Goal: Task Accomplishment & Management: Use online tool/utility

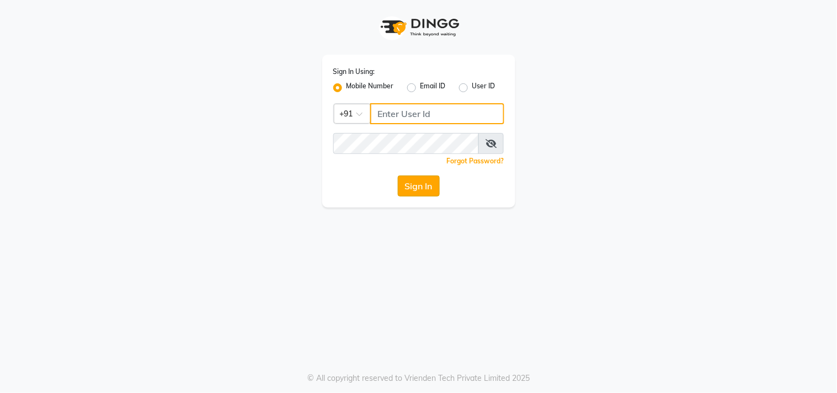
type input "9850087900"
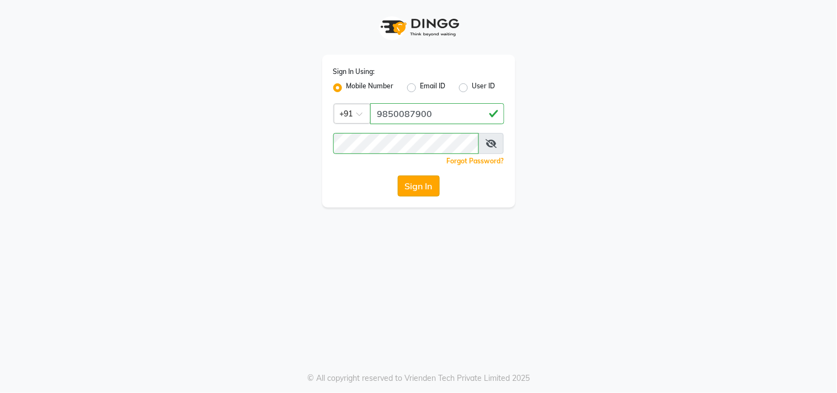
click at [411, 181] on button "Sign In" at bounding box center [419, 186] width 42 height 21
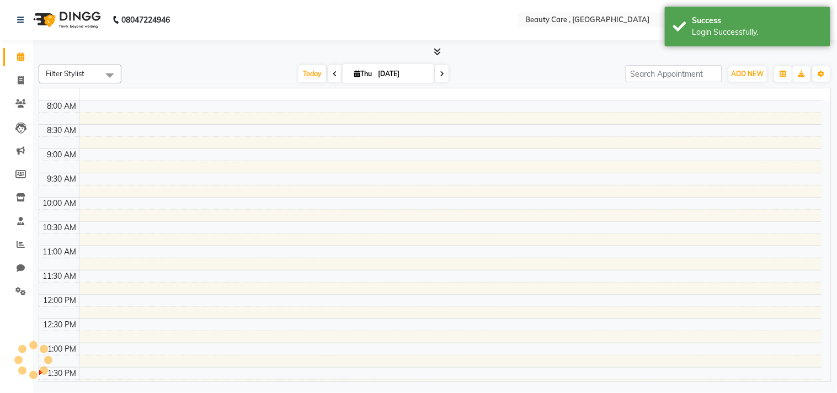
select select "en"
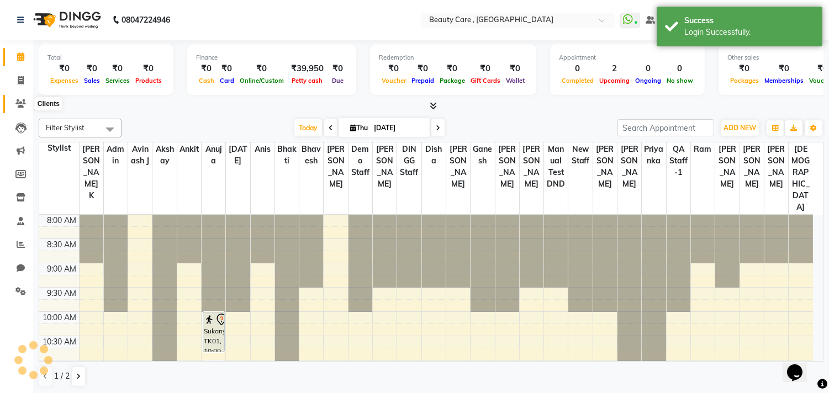
click at [22, 98] on span at bounding box center [20, 104] width 19 height 13
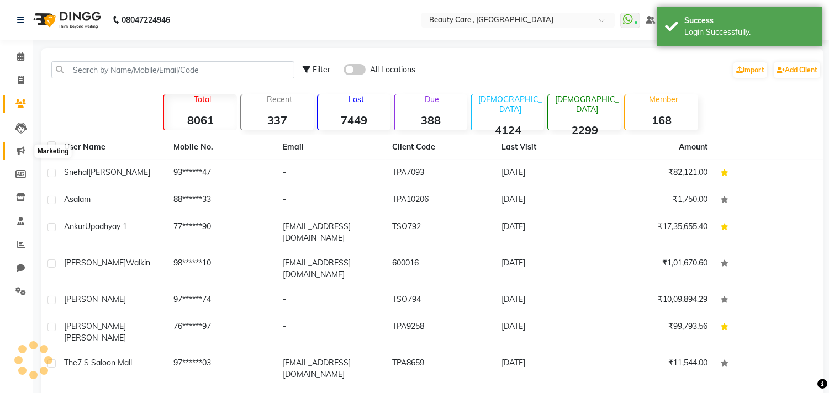
click at [17, 151] on icon at bounding box center [21, 150] width 8 height 8
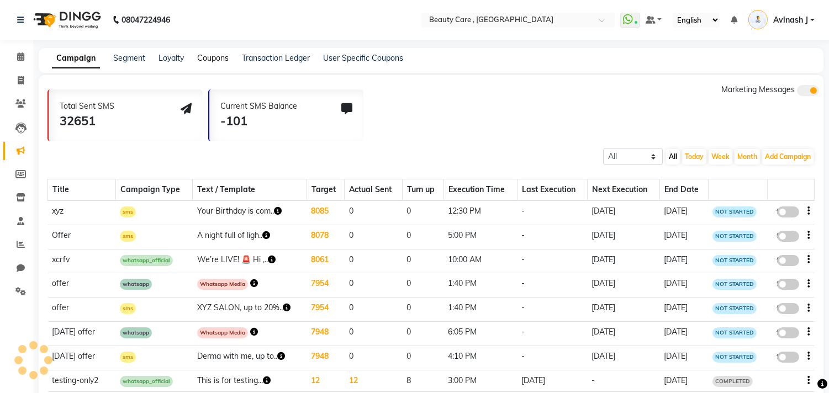
click at [214, 59] on link "Coupons" at bounding box center [212, 58] width 31 height 10
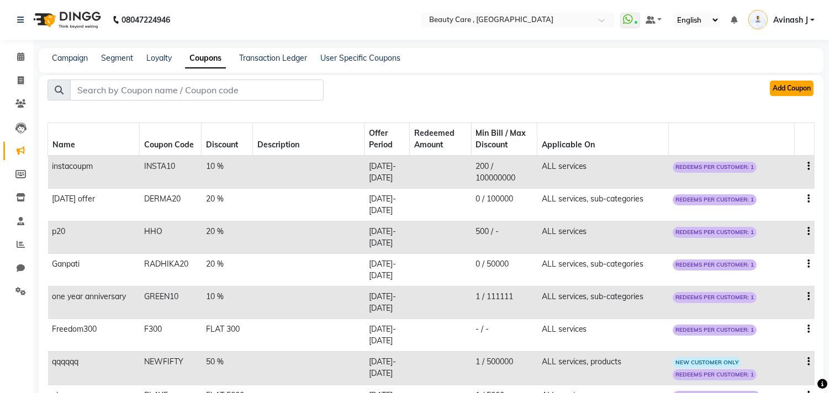
click at [795, 90] on button "Add Coupon" at bounding box center [792, 88] width 44 height 15
select select "ALL"
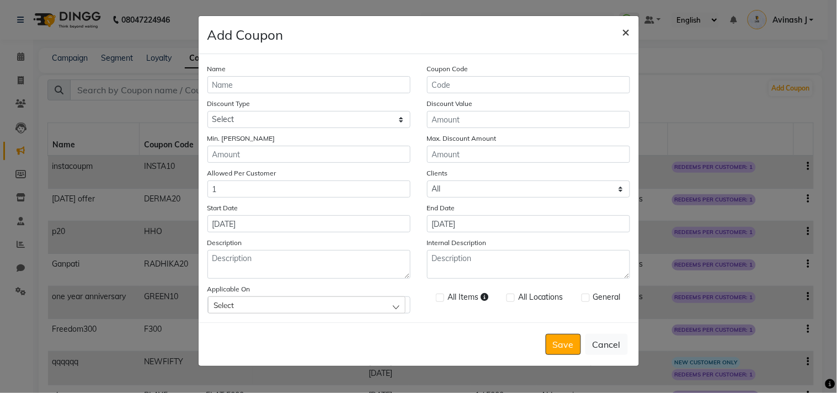
click at [626, 30] on span "×" at bounding box center [627, 31] width 8 height 17
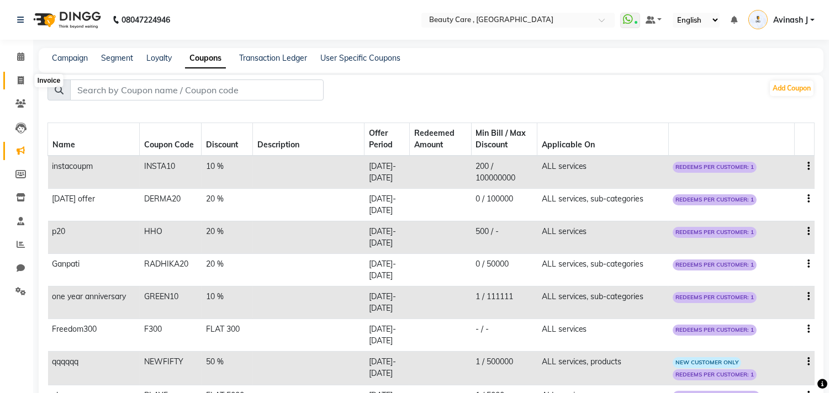
click at [18, 81] on icon at bounding box center [21, 80] width 6 height 8
select select "service"
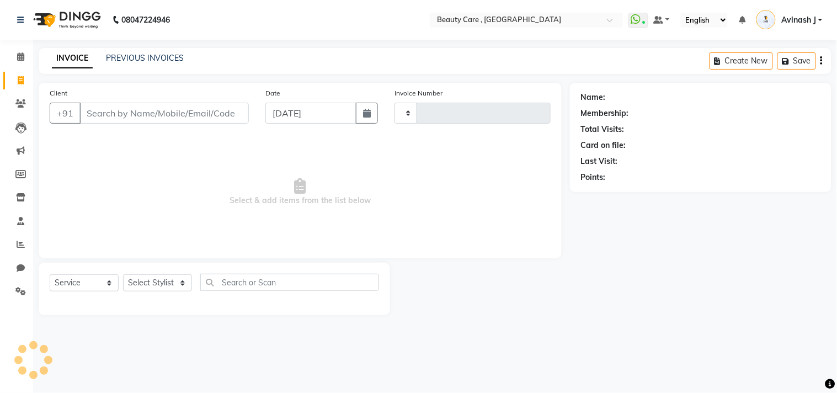
type input "3055"
select select "5646"
click at [19, 100] on icon at bounding box center [20, 103] width 10 height 8
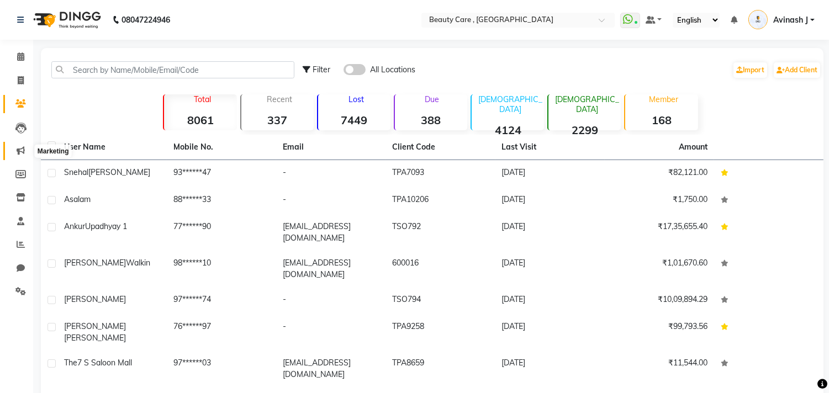
click at [12, 149] on span at bounding box center [20, 151] width 19 height 13
